Goal: Communication & Community: Share content

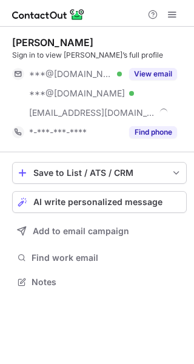
scroll to position [274, 194]
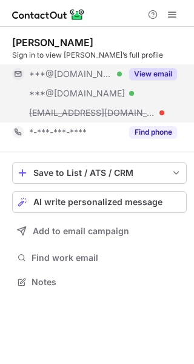
click at [74, 68] on div "***@hotmail.com Verified" at bounding box center [67, 73] width 110 height 19
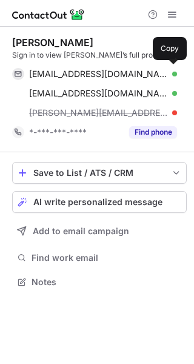
click at [74, 68] on div "rsegur@hotmail.com Verified Copy" at bounding box center [94, 73] width 165 height 19
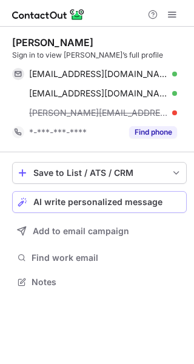
click at [93, 200] on span "AI write personalized message" at bounding box center [97, 202] width 129 height 10
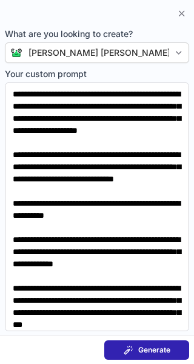
click at [151, 343] on button "Generate" at bounding box center [146, 350] width 85 height 19
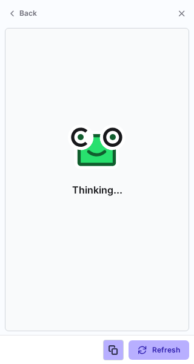
scroll to position [255, 194]
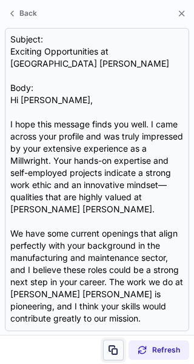
click at [108, 357] on button at bounding box center [113, 350] width 21 height 21
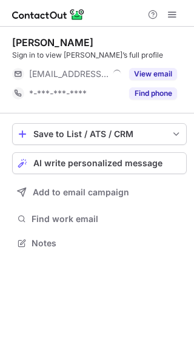
scroll to position [235, 194]
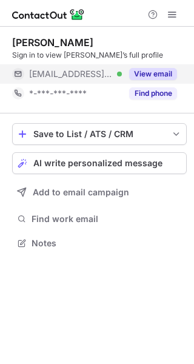
click at [50, 79] on span "[EMAIL_ADDRESS][DOMAIN_NAME]" at bounding box center [71, 74] width 84 height 11
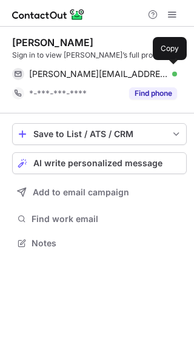
click at [50, 79] on span "[PERSON_NAME][EMAIL_ADDRESS][DOMAIN_NAME]" at bounding box center [98, 74] width 139 height 11
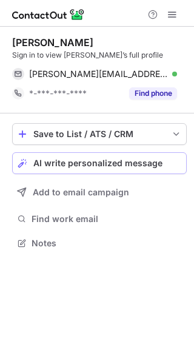
click at [74, 160] on span "AI write personalized message" at bounding box center [97, 164] width 129 height 10
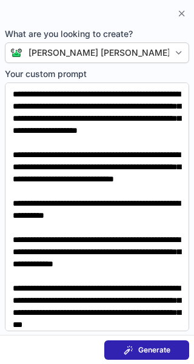
click at [152, 351] on span "Generate" at bounding box center [155, 351] width 32 height 10
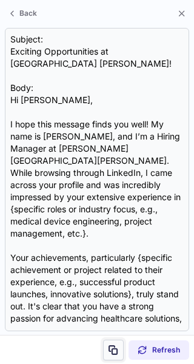
click at [117, 354] on span at bounding box center [114, 351] width 10 height 10
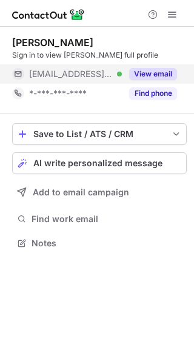
scroll to position [235, 194]
click at [62, 67] on div "***@finishmaster.com Verified" at bounding box center [67, 73] width 110 height 19
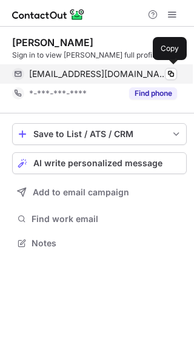
click at [77, 71] on span "deceaultk@finishmaster.com" at bounding box center [98, 74] width 139 height 11
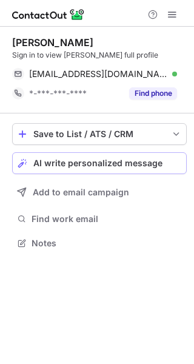
click at [70, 159] on span "AI write personalized message" at bounding box center [97, 164] width 129 height 10
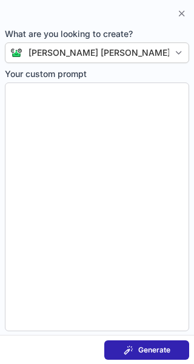
type textarea "**********"
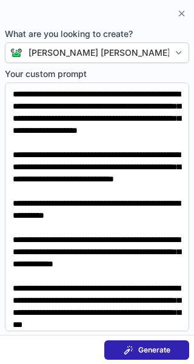
click at [152, 346] on span "Generate" at bounding box center [155, 351] width 32 height 10
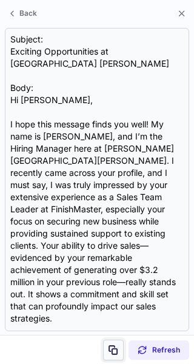
click at [113, 351] on span at bounding box center [114, 351] width 10 height 10
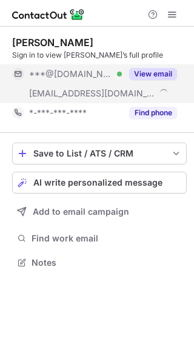
scroll to position [255, 194]
click at [87, 72] on span "***@hotmail.com" at bounding box center [71, 74] width 84 height 11
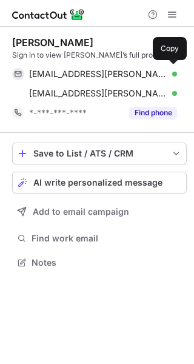
click at [87, 72] on span "diego-lugo@hotmail.com" at bounding box center [98, 74] width 139 height 11
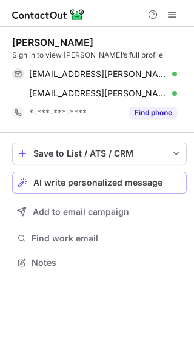
click at [92, 178] on span "AI write personalized message" at bounding box center [97, 183] width 129 height 10
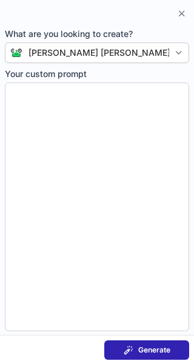
type textarea "**********"
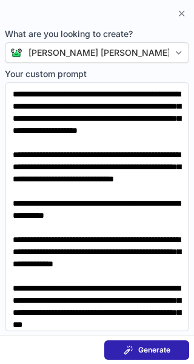
click at [142, 343] on button "Generate" at bounding box center [146, 350] width 85 height 19
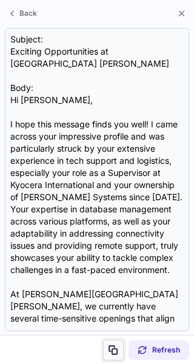
click at [111, 351] on span at bounding box center [114, 351] width 10 height 10
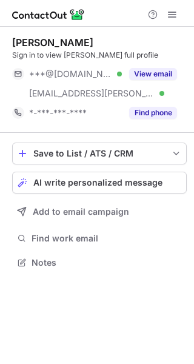
scroll to position [255, 194]
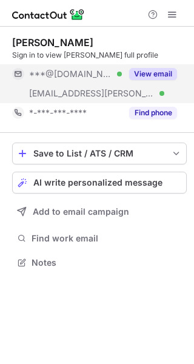
click at [98, 71] on div "***@gmail.com Verified" at bounding box center [75, 74] width 93 height 11
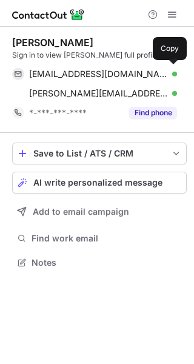
click at [98, 71] on span "gregss1973@gmail.com" at bounding box center [98, 74] width 139 height 11
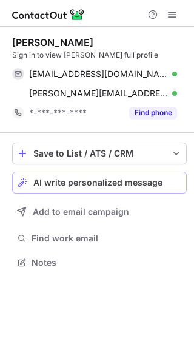
click at [91, 187] on span "AI write personalized message" at bounding box center [97, 183] width 129 height 10
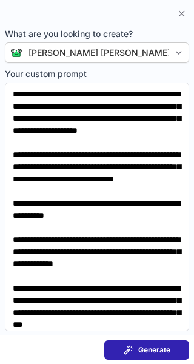
click at [157, 347] on span "Generate" at bounding box center [155, 351] width 32 height 10
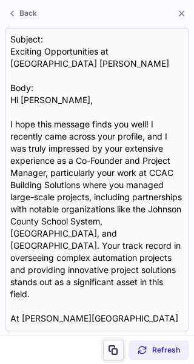
click at [113, 341] on button at bounding box center [113, 350] width 21 height 21
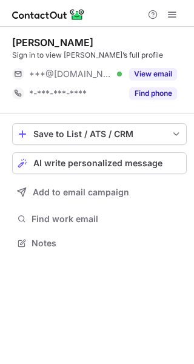
scroll to position [235, 194]
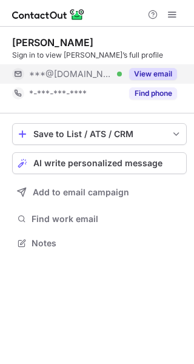
click at [108, 77] on div "***@[DOMAIN_NAME] Verified" at bounding box center [75, 74] width 93 height 11
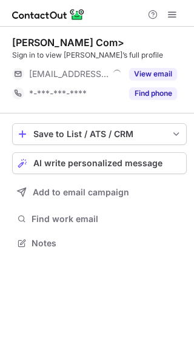
scroll to position [235, 194]
click at [60, 75] on span "***@delta.com" at bounding box center [71, 74] width 84 height 11
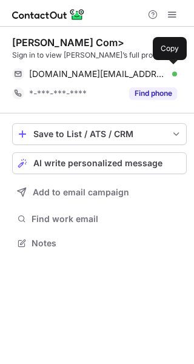
click at [60, 75] on span "eddie.com@delta.com" at bounding box center [98, 74] width 139 height 11
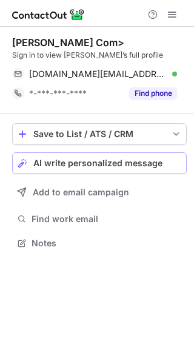
click at [98, 162] on span "AI write personalized message" at bounding box center [97, 164] width 129 height 10
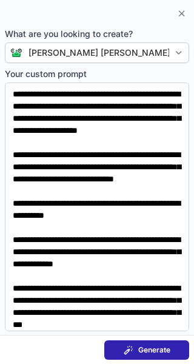
click at [151, 341] on button "Generate" at bounding box center [146, 350] width 85 height 19
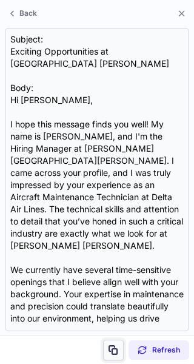
click at [114, 348] on span at bounding box center [114, 351] width 10 height 10
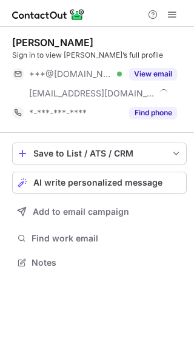
scroll to position [255, 194]
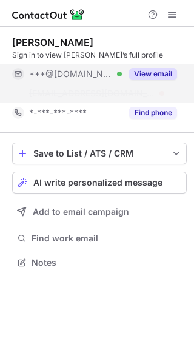
click at [70, 76] on span "***@gmail.com" at bounding box center [71, 74] width 84 height 11
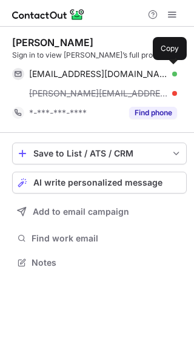
click at [70, 76] on span "jlupton0726@gmail.com" at bounding box center [98, 74] width 139 height 11
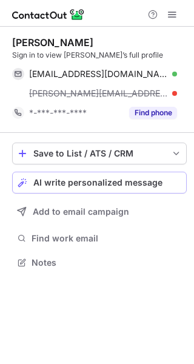
click at [83, 182] on span "AI write personalized message" at bounding box center [97, 183] width 129 height 10
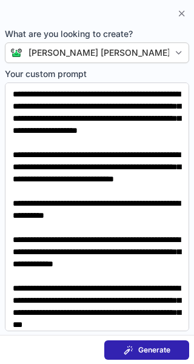
click at [142, 351] on span "Generate" at bounding box center [155, 351] width 32 height 10
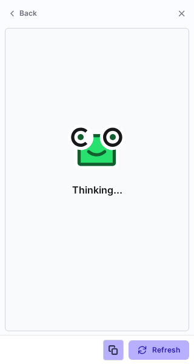
scroll to position [235, 194]
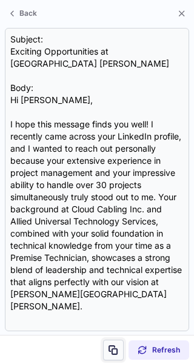
click at [112, 347] on span at bounding box center [114, 351] width 10 height 10
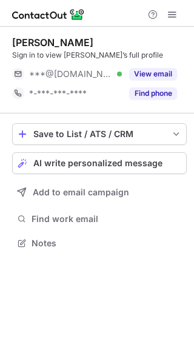
scroll to position [235, 194]
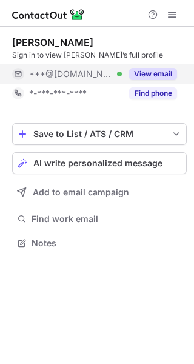
click at [41, 76] on span "***@[DOMAIN_NAME]" at bounding box center [71, 74] width 84 height 11
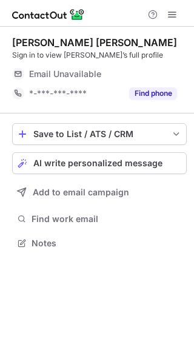
scroll to position [235, 194]
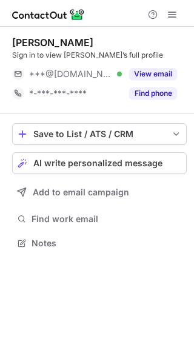
scroll to position [235, 194]
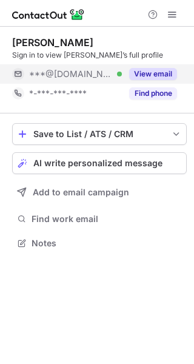
click at [73, 79] on span "***@[DOMAIN_NAME]" at bounding box center [71, 74] width 84 height 11
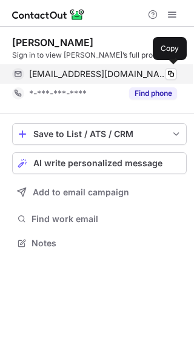
click at [66, 78] on span "[EMAIL_ADDRESS][DOMAIN_NAME]" at bounding box center [98, 74] width 139 height 11
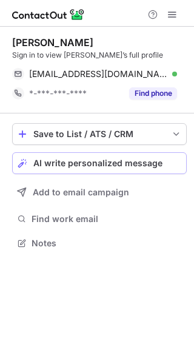
click at [36, 159] on span "AI write personalized message" at bounding box center [97, 164] width 129 height 10
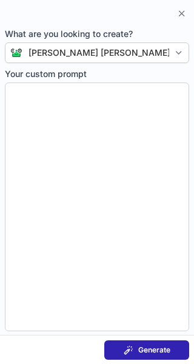
type textarea "**********"
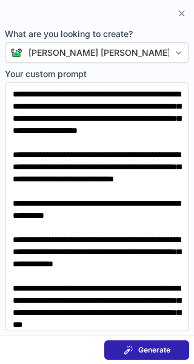
click at [140, 344] on button "Generate" at bounding box center [146, 350] width 85 height 19
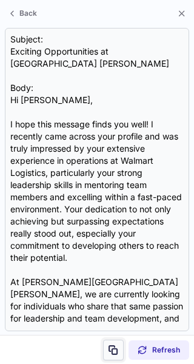
click at [114, 354] on span at bounding box center [114, 351] width 10 height 10
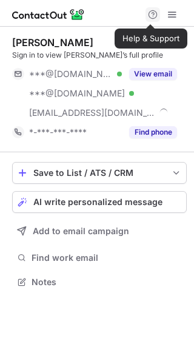
scroll to position [274, 194]
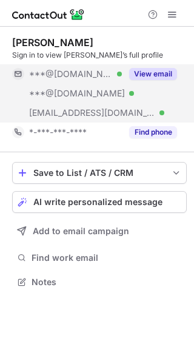
click at [53, 70] on span "***@aol.com" at bounding box center [71, 74] width 84 height 11
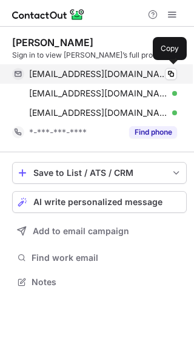
click at [58, 72] on span "lanceb2863@aol.com" at bounding box center [98, 74] width 139 height 11
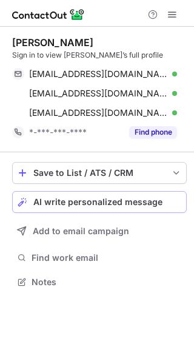
click at [64, 195] on button "AI write personalized message" at bounding box center [99, 202] width 175 height 22
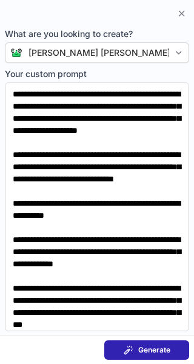
click at [128, 349] on span at bounding box center [129, 351] width 10 height 10
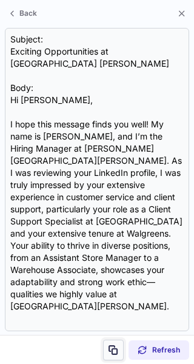
click at [116, 352] on span at bounding box center [114, 351] width 10 height 10
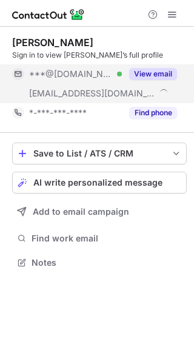
scroll to position [255, 194]
click at [75, 69] on span "***@gmail.com" at bounding box center [71, 74] width 84 height 11
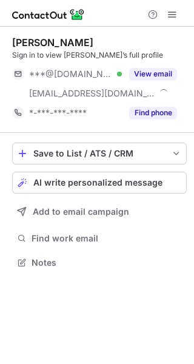
scroll to position [255, 194]
click at [85, 67] on div "***@[DOMAIN_NAME] Verified" at bounding box center [67, 73] width 110 height 19
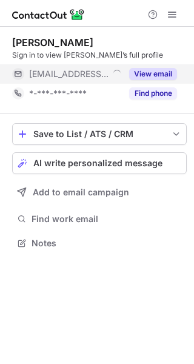
scroll to position [235, 194]
click at [126, 75] on div "View email" at bounding box center [149, 73] width 55 height 19
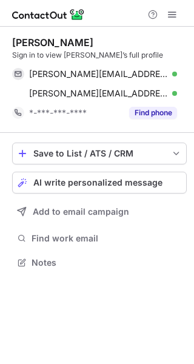
scroll to position [255, 194]
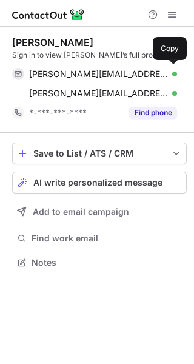
click at [126, 75] on span "[PERSON_NAME][EMAIL_ADDRESS][DOMAIN_NAME]" at bounding box center [98, 74] width 139 height 11
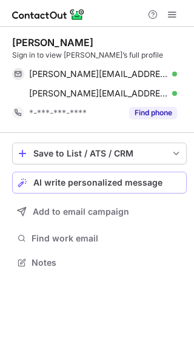
click at [67, 193] on button "AI write personalized message" at bounding box center [99, 183] width 175 height 22
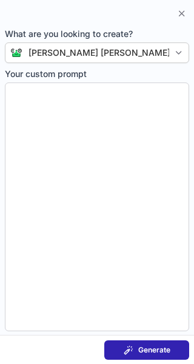
type textarea "**********"
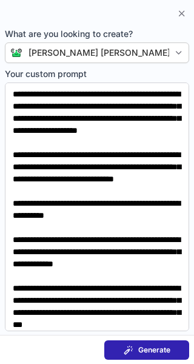
click at [147, 342] on button "Generate" at bounding box center [146, 350] width 85 height 19
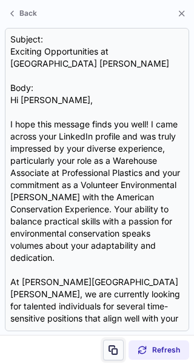
click at [114, 346] on span at bounding box center [114, 351] width 10 height 10
drag, startPoint x: 114, startPoint y: 346, endPoint x: -267, endPoint y: 109, distance: 449.1
click at [0, 109] on html "[PERSON_NAME] Sign in to view [PERSON_NAME]’s full profile [PERSON_NAME][EMAIL_…" at bounding box center [97, 182] width 194 height 364
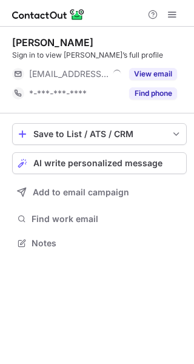
scroll to position [235, 194]
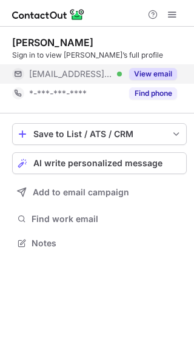
click at [82, 66] on div "[EMAIL_ADDRESS][DOMAIN_NAME] Verified" at bounding box center [67, 73] width 110 height 19
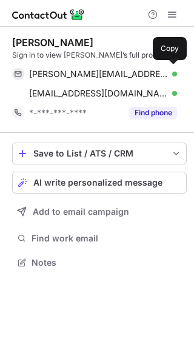
scroll to position [255, 194]
click at [82, 66] on div "[PERSON_NAME][EMAIL_ADDRESS][PERSON_NAME][DOMAIN_NAME] Verified Copy" at bounding box center [94, 73] width 165 height 19
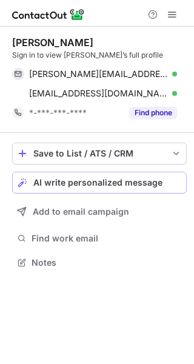
click at [97, 174] on button "AI write personalized message" at bounding box center [99, 183] width 175 height 22
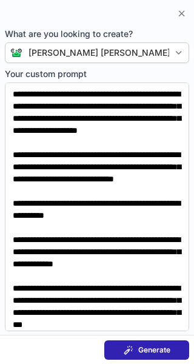
click at [149, 349] on span "Generate" at bounding box center [155, 351] width 32 height 10
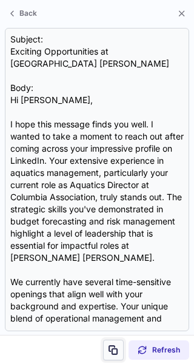
click at [112, 347] on span at bounding box center [114, 351] width 10 height 10
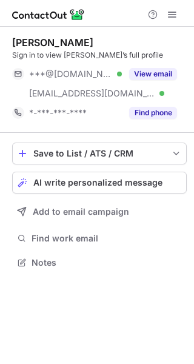
scroll to position [255, 194]
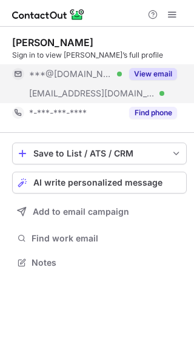
click at [72, 73] on span "***@[DOMAIN_NAME]" at bounding box center [71, 74] width 84 height 11
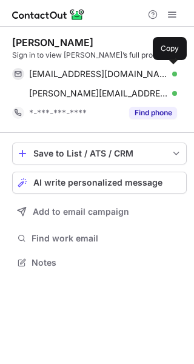
click at [72, 73] on span "wjmccollumiii@gmail.com" at bounding box center [98, 74] width 139 height 11
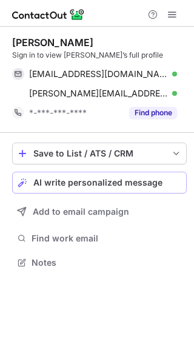
click at [67, 184] on span "AI write personalized message" at bounding box center [97, 183] width 129 height 10
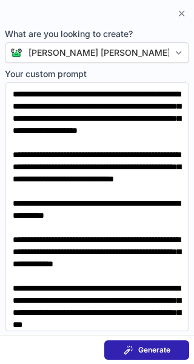
click at [136, 346] on div "Generate" at bounding box center [147, 351] width 47 height 10
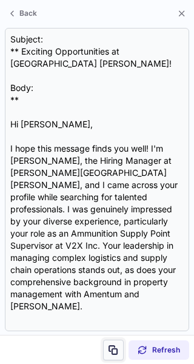
click at [110, 347] on span at bounding box center [114, 351] width 10 height 10
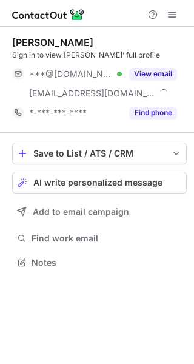
scroll to position [255, 194]
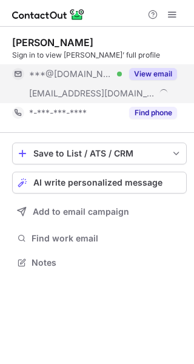
click at [69, 78] on span "***@[DOMAIN_NAME]" at bounding box center [71, 74] width 84 height 11
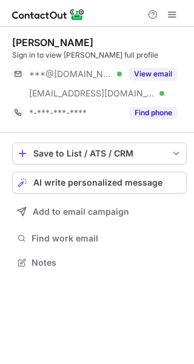
scroll to position [255, 194]
click at [97, 84] on div "***@cummins.com Verified" at bounding box center [67, 93] width 110 height 19
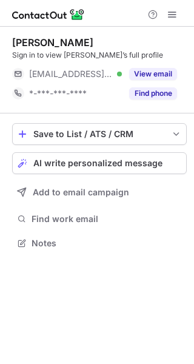
scroll to position [235, 194]
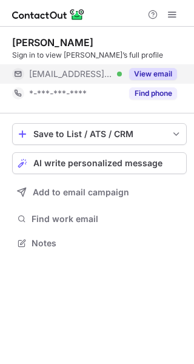
click at [69, 72] on span "[EMAIL_ADDRESS][DOMAIN_NAME]" at bounding box center [71, 74] width 84 height 11
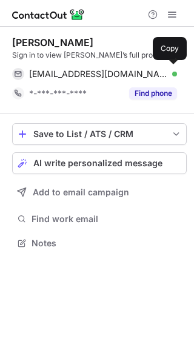
click at [69, 72] on span "[EMAIL_ADDRESS][DOMAIN_NAME]" at bounding box center [98, 74] width 139 height 11
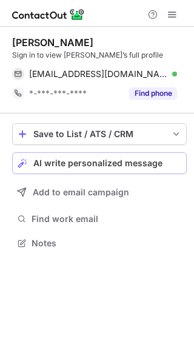
click at [46, 160] on span "AI write personalized message" at bounding box center [97, 164] width 129 height 10
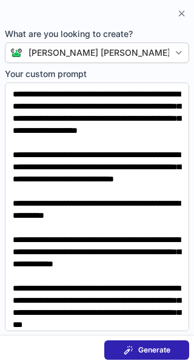
click at [136, 341] on button "Generate" at bounding box center [146, 350] width 85 height 19
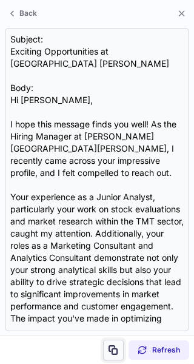
click at [112, 355] on span at bounding box center [114, 351] width 10 height 10
click at [122, 349] on button at bounding box center [113, 350] width 21 height 21
click at [111, 344] on button at bounding box center [113, 350] width 21 height 21
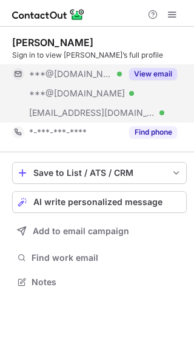
scroll to position [274, 194]
click at [53, 81] on div "***@[DOMAIN_NAME] Verified" at bounding box center [67, 73] width 110 height 19
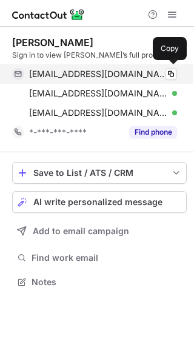
click at [53, 70] on span "[EMAIL_ADDRESS][DOMAIN_NAME]" at bounding box center [98, 74] width 139 height 11
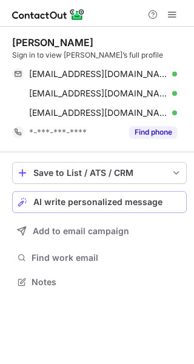
click at [95, 207] on span "AI write personalized message" at bounding box center [97, 202] width 129 height 10
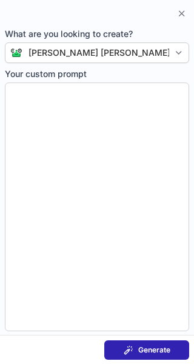
type textarea "**********"
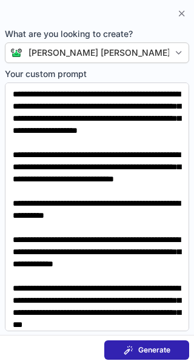
click at [166, 341] on button "Generate" at bounding box center [146, 350] width 85 height 19
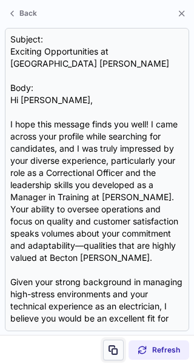
click at [110, 351] on span at bounding box center [114, 351] width 10 height 10
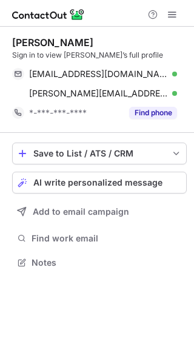
scroll to position [255, 194]
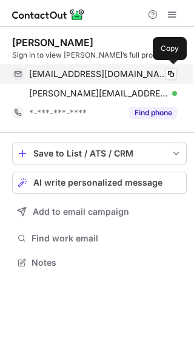
click at [103, 76] on span "[EMAIL_ADDRESS][DOMAIN_NAME]" at bounding box center [98, 74] width 139 height 11
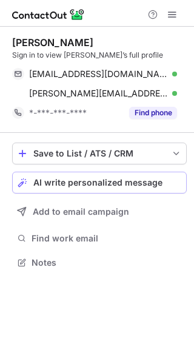
click at [119, 178] on span "AI write personalized message" at bounding box center [97, 183] width 129 height 10
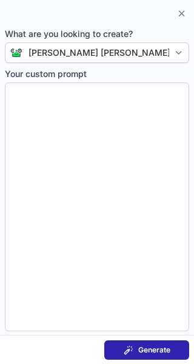
type textarea "**********"
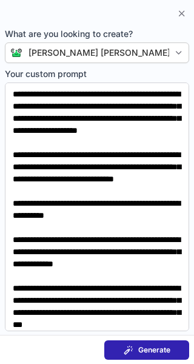
click at [157, 346] on span "Generate" at bounding box center [155, 351] width 32 height 10
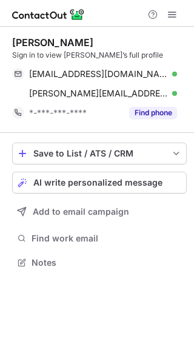
scroll to position [255, 194]
click at [98, 189] on button "AI write personalized message" at bounding box center [99, 183] width 175 height 22
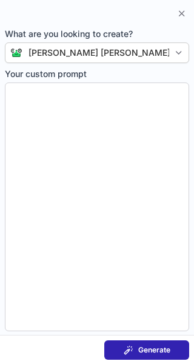
type textarea "**********"
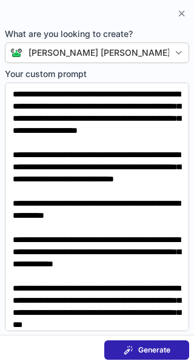
click at [118, 345] on button "Generate" at bounding box center [146, 350] width 85 height 19
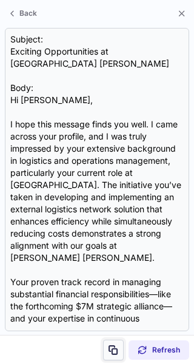
click at [113, 352] on span at bounding box center [114, 351] width 10 height 10
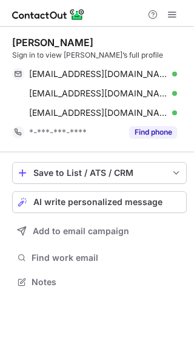
scroll to position [274, 194]
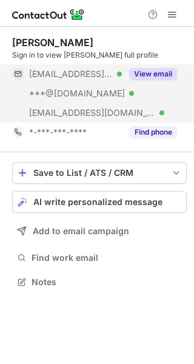
scroll to position [274, 194]
click at [94, 76] on span "***@sbcglobal.net" at bounding box center [71, 74] width 84 height 11
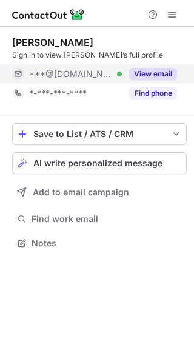
scroll to position [235, 194]
click at [60, 80] on div "***@[DOMAIN_NAME] Verified" at bounding box center [67, 73] width 110 height 19
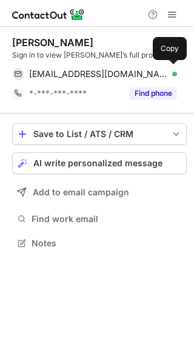
click at [60, 80] on div "[EMAIL_ADDRESS][DOMAIN_NAME] Verified Copy" at bounding box center [94, 73] width 165 height 19
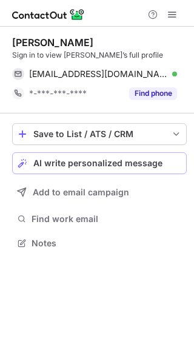
click at [70, 164] on span "AI write personalized message" at bounding box center [97, 164] width 129 height 10
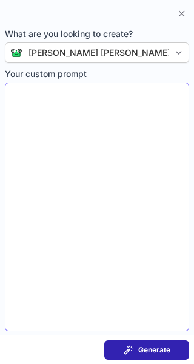
type textarea "**********"
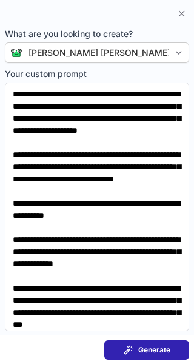
click at [135, 346] on div "Generate" at bounding box center [147, 351] width 47 height 10
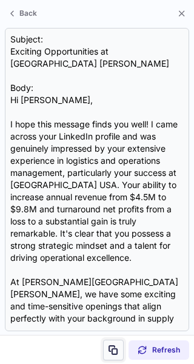
click at [109, 351] on span at bounding box center [114, 351] width 10 height 10
click at [123, 357] on button at bounding box center [113, 350] width 21 height 21
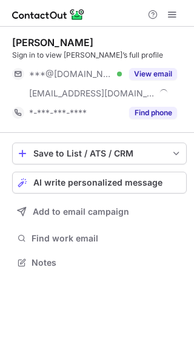
scroll to position [255, 194]
click at [81, 68] on div "***@gmail.com Verified" at bounding box center [67, 73] width 110 height 19
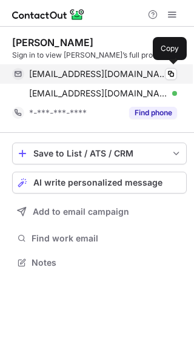
click at [104, 65] on div "gdhickson007@gmail.com Verified Copy" at bounding box center [94, 73] width 165 height 19
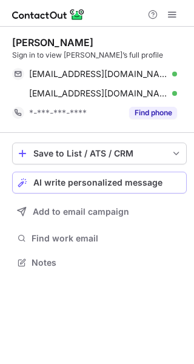
click at [111, 191] on button "AI write personalized message" at bounding box center [99, 183] width 175 height 22
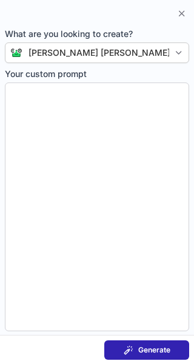
type textarea "**********"
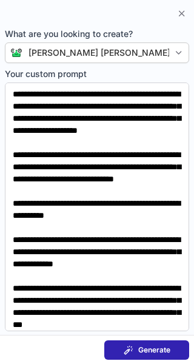
click at [125, 340] on section "Generate" at bounding box center [97, 349] width 194 height 29
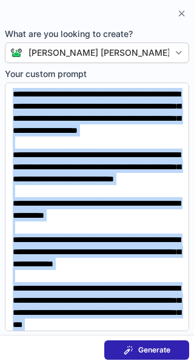
click at [125, 340] on section "Generate" at bounding box center [97, 349] width 194 height 29
click at [135, 354] on div "Generate" at bounding box center [147, 351] width 47 height 10
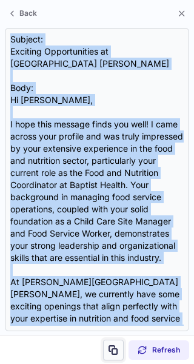
click at [110, 356] on button at bounding box center [113, 350] width 21 height 21
click at [120, 347] on button at bounding box center [113, 350] width 21 height 21
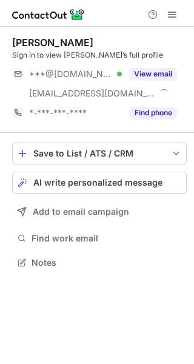
scroll to position [255, 194]
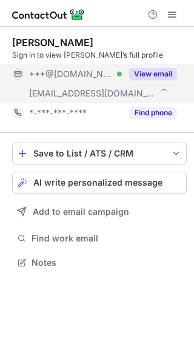
click at [83, 73] on span "***@[DOMAIN_NAME]" at bounding box center [71, 74] width 84 height 11
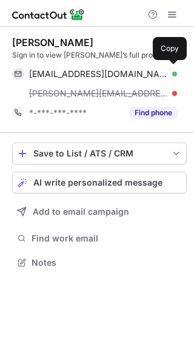
click at [83, 73] on span "myeasha61@gmail.com" at bounding box center [98, 74] width 139 height 11
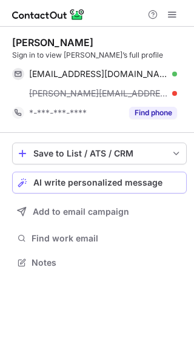
click at [80, 188] on button "AI write personalized message" at bounding box center [99, 183] width 175 height 22
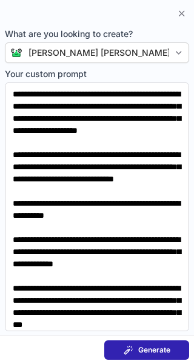
click at [147, 343] on button "Generate" at bounding box center [146, 350] width 85 height 19
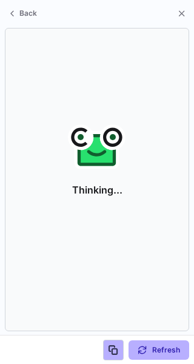
scroll to position [235, 194]
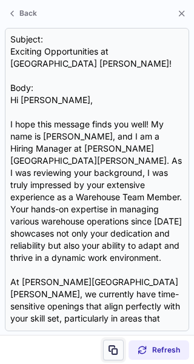
click at [117, 351] on span at bounding box center [114, 351] width 10 height 10
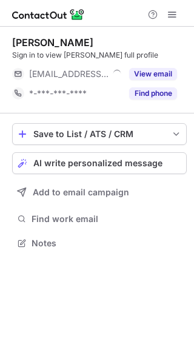
scroll to position [235, 194]
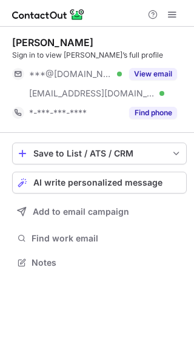
scroll to position [255, 194]
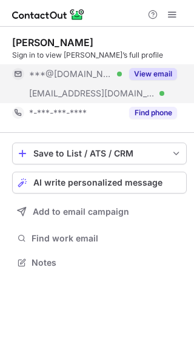
click at [81, 72] on span "***@[DOMAIN_NAME]" at bounding box center [71, 74] width 84 height 11
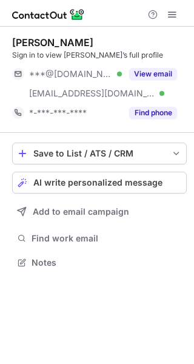
scroll to position [255, 194]
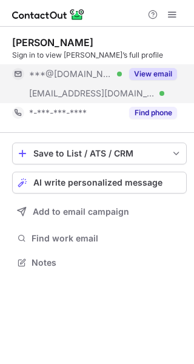
click at [45, 81] on div "***@[DOMAIN_NAME] Verified" at bounding box center [67, 73] width 110 height 19
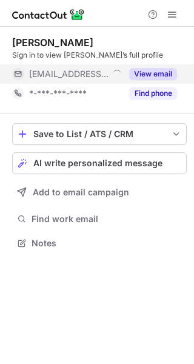
scroll to position [235, 194]
click at [38, 74] on span "***@dollargeneral.com" at bounding box center [71, 74] width 84 height 11
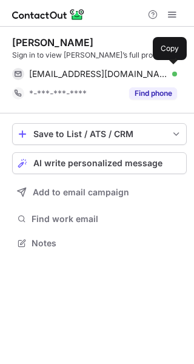
click at [38, 74] on span "smallick@dollargeneral.com" at bounding box center [98, 74] width 139 height 11
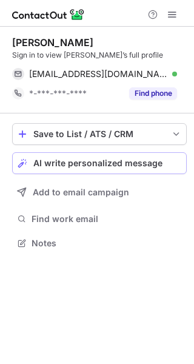
click at [51, 168] on span "AI write personalized message" at bounding box center [97, 164] width 129 height 10
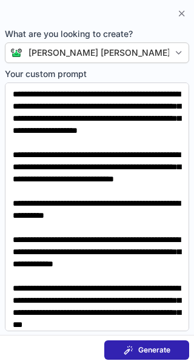
click at [135, 347] on div "Generate" at bounding box center [147, 351] width 47 height 10
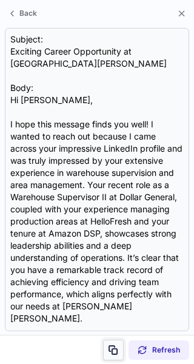
click at [114, 354] on span at bounding box center [114, 351] width 10 height 10
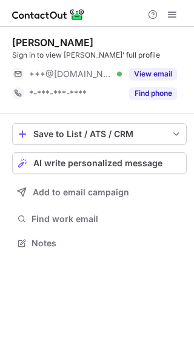
scroll to position [235, 194]
click at [82, 69] on span "***@[DOMAIN_NAME]" at bounding box center [71, 74] width 84 height 11
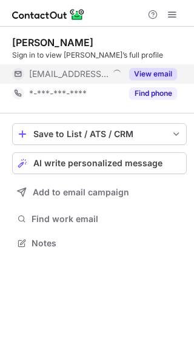
scroll to position [235, 194]
click at [77, 72] on span "[EMAIL_ADDRESS][DOMAIN_NAME]" at bounding box center [69, 74] width 80 height 11
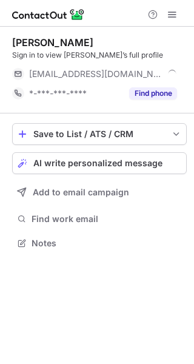
scroll to position [255, 194]
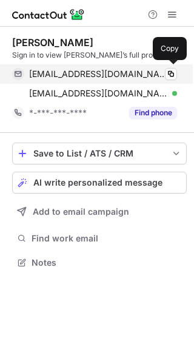
click at [103, 70] on span "[EMAIL_ADDRESS][DOMAIN_NAME]" at bounding box center [98, 74] width 139 height 11
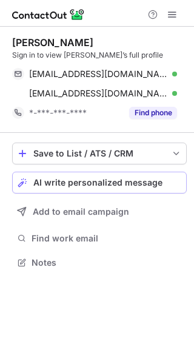
click at [46, 189] on button "AI write personalized message" at bounding box center [99, 183] width 175 height 22
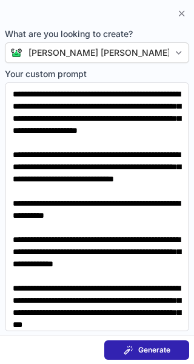
click at [149, 343] on button "Generate" at bounding box center [146, 350] width 85 height 19
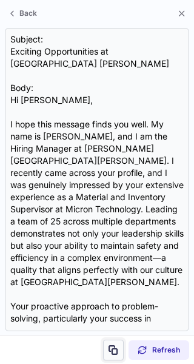
click at [121, 353] on button at bounding box center [113, 350] width 21 height 21
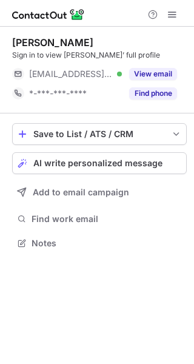
scroll to position [235, 194]
click at [93, 72] on span "[EMAIL_ADDRESS][DOMAIN_NAME]" at bounding box center [71, 74] width 84 height 11
